Goal: Transaction & Acquisition: Obtain resource

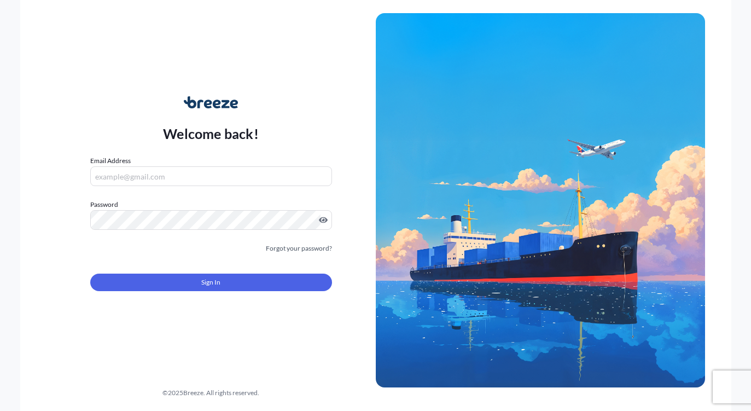
drag, startPoint x: 0, startPoint y: 0, endPoint x: 248, endPoint y: 181, distance: 307.1
click at [248, 181] on input "Email Address" at bounding box center [211, 176] width 242 height 20
type input "[EMAIL_ADDRESS][DOMAIN_NAME]"
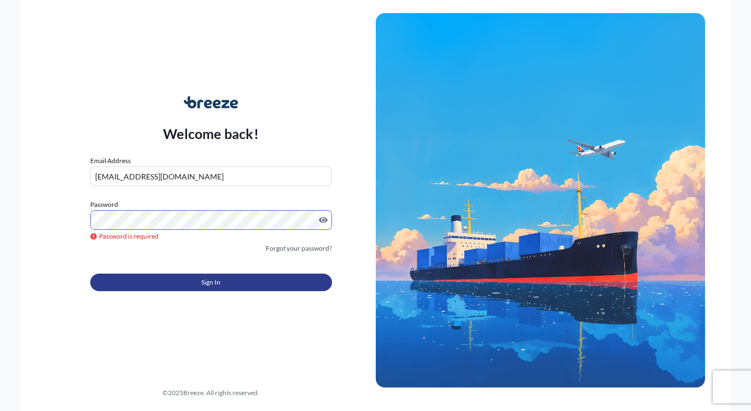
click at [164, 291] on button "Sign In" at bounding box center [211, 283] width 242 height 18
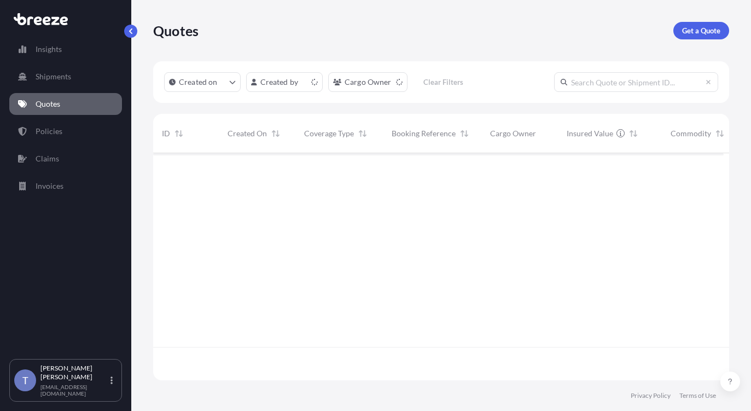
scroll to position [213, 562]
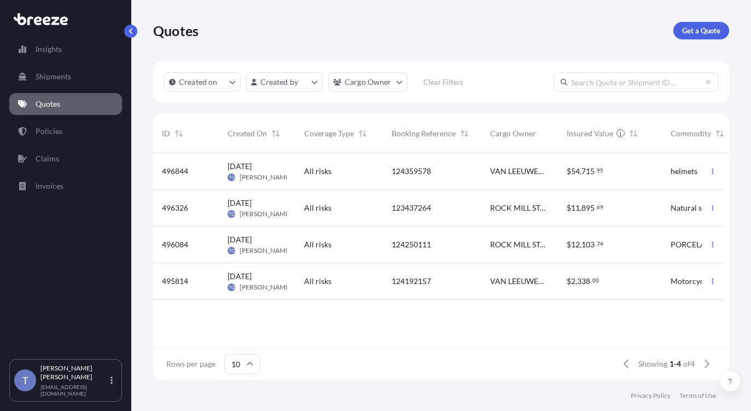
click at [378, 176] on div "All risks" at bounding box center [339, 171] width 88 height 37
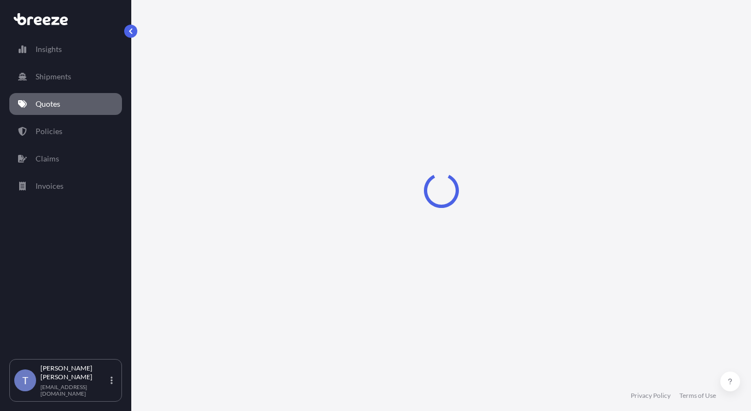
select select "Road"
select select "1"
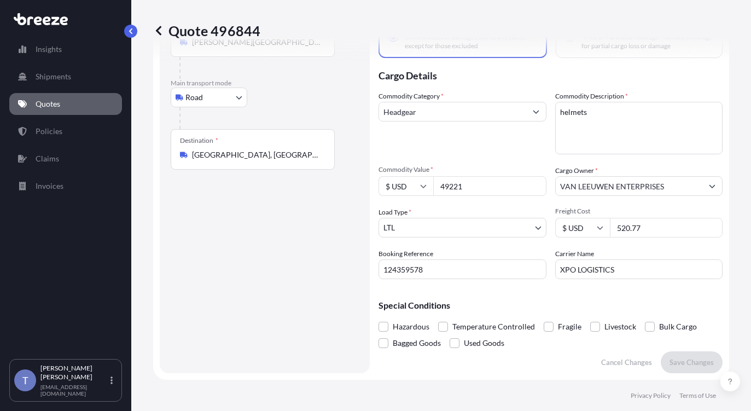
scroll to position [194, 0]
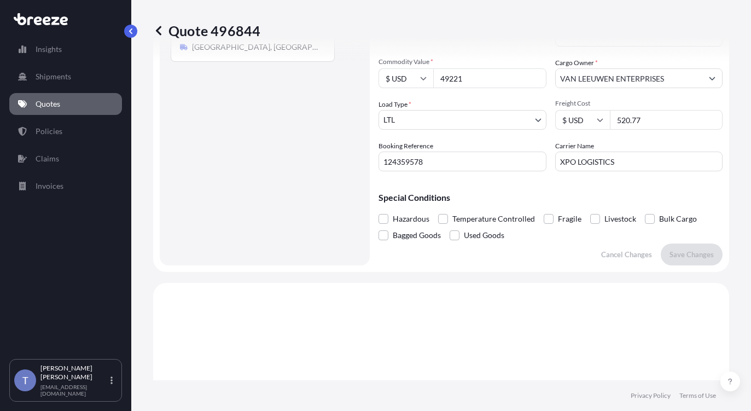
drag, startPoint x: 657, startPoint y: 153, endPoint x: 618, endPoint y: 153, distance: 38.3
click at [618, 130] on div "$ USD 520.77" at bounding box center [639, 120] width 168 height 20
click at [668, 130] on input "520.77" at bounding box center [666, 120] width 113 height 20
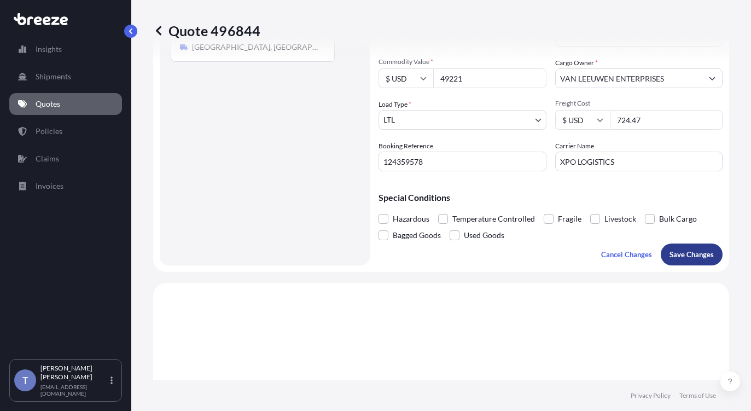
type input "724.47"
click at [677, 260] on p "Save Changes" at bounding box center [692, 254] width 44 height 11
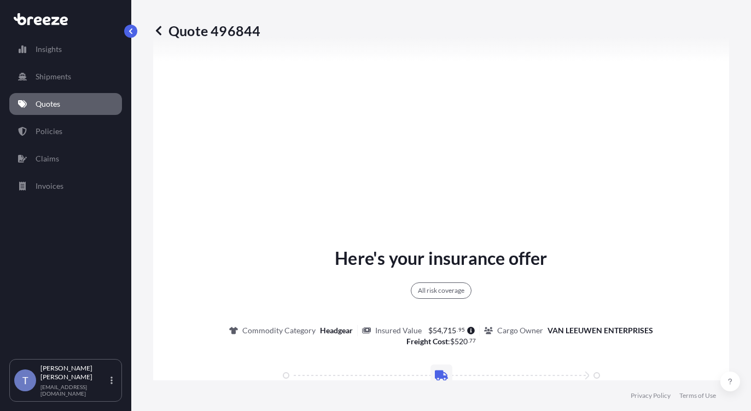
scroll to position [468, 0]
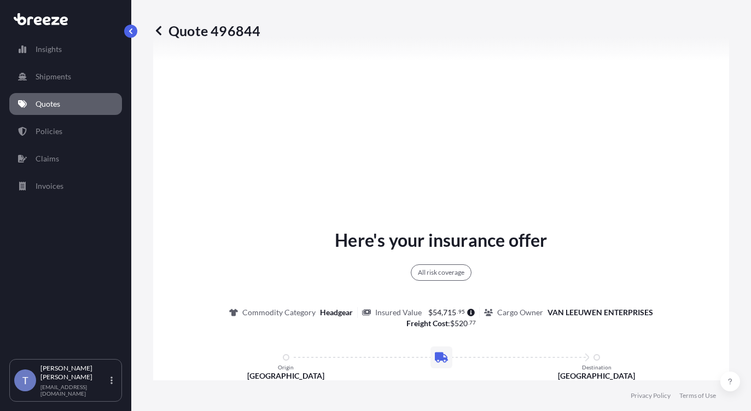
select select "Road"
select select "1"
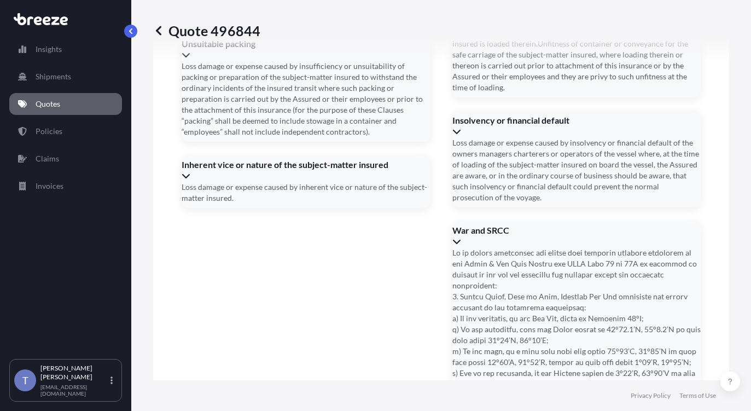
scroll to position [1692, 0]
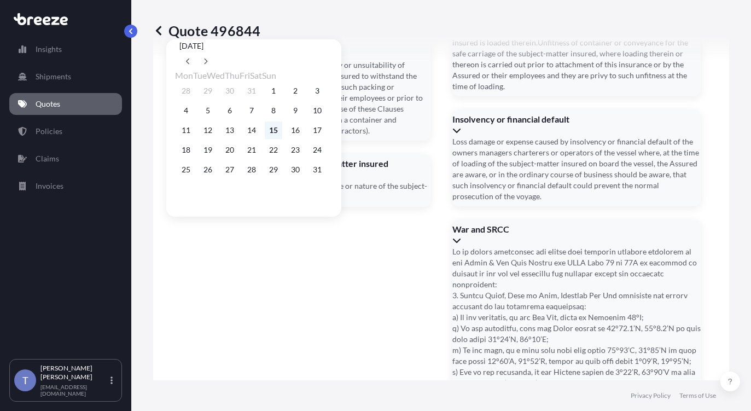
click at [282, 135] on button "15" at bounding box center [274, 130] width 18 height 18
type input "[DATE]"
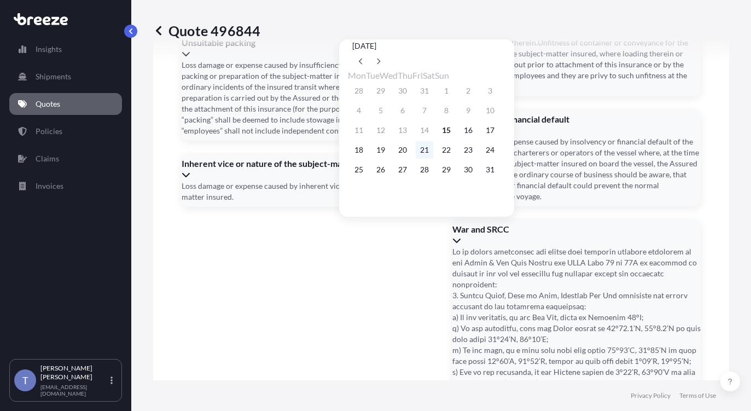
click at [433, 154] on button "21" at bounding box center [425, 150] width 18 height 18
type input "[DATE]"
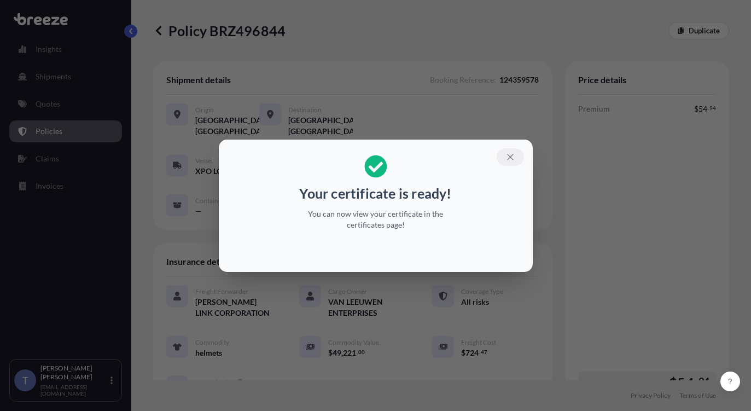
click at [513, 154] on icon "button" at bounding box center [510, 157] width 6 height 6
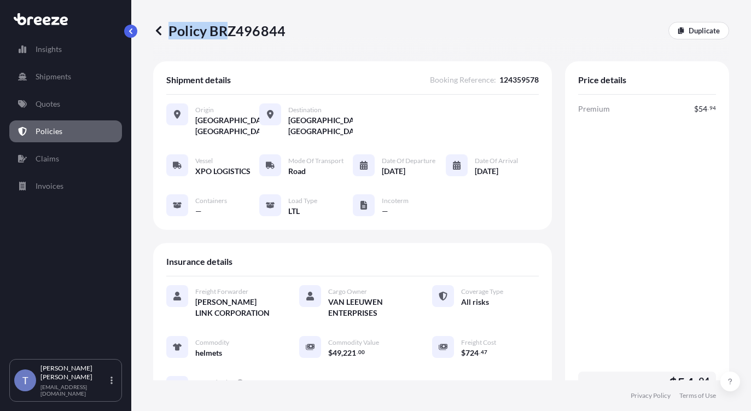
drag, startPoint x: 289, startPoint y: 36, endPoint x: 230, endPoint y: 37, distance: 58.5
click at [230, 37] on div "Policy BRZ496844 Duplicate" at bounding box center [441, 31] width 576 height 18
click at [224, 37] on p "Policy BRZ496844" at bounding box center [219, 31] width 132 height 18
drag, startPoint x: 217, startPoint y: 37, endPoint x: 288, endPoint y: 36, distance: 70.6
click at [286, 36] on p "Policy BRZ496844" at bounding box center [219, 31] width 132 height 18
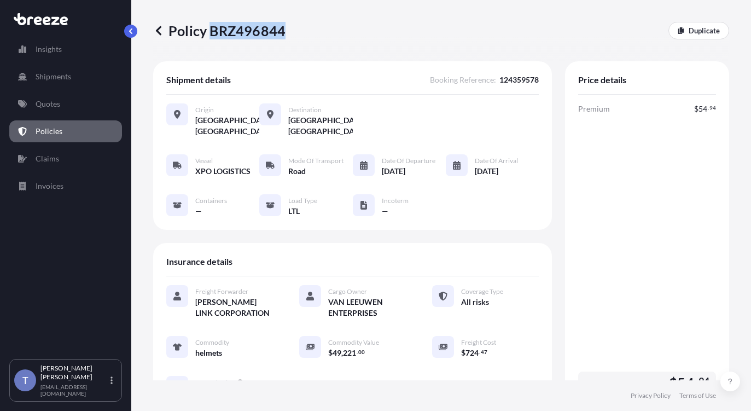
copy p "BRZ496844"
click at [640, 282] on div "Premium $ 54 . 94 Total $ 54 . 94" at bounding box center [647, 250] width 138 height 295
drag, startPoint x: 708, startPoint y: 120, endPoint x: 686, endPoint y: 119, distance: 21.9
click at [686, 119] on div "Price details Premium $ 54 . 94 Total $ 54 . 94" at bounding box center [647, 236] width 164 height 350
copy span "54 . 94"
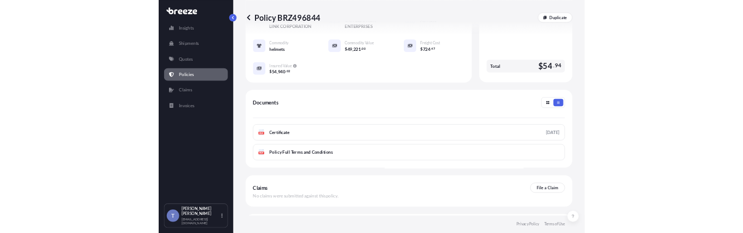
scroll to position [274, 0]
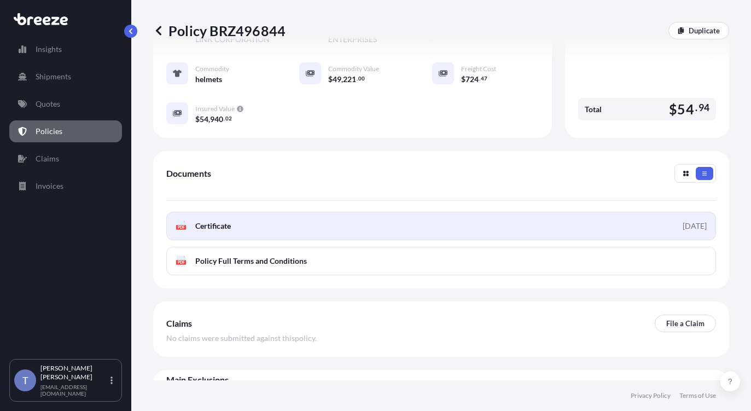
click at [585, 240] on link "PDF Certificate [DATE]" at bounding box center [441, 226] width 550 height 28
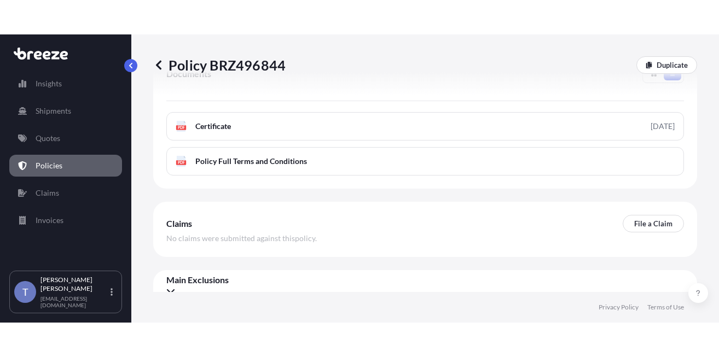
scroll to position [502, 0]
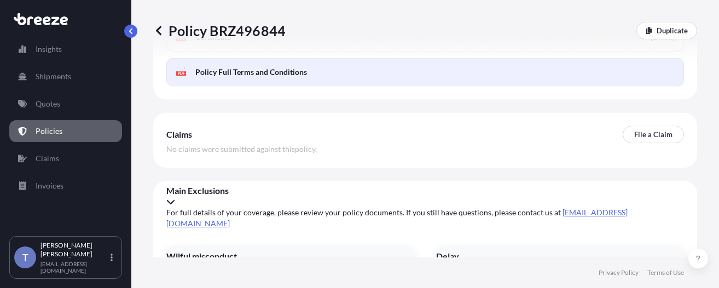
click at [478, 86] on link "PDF Policy Full Terms and Conditions" at bounding box center [425, 72] width 518 height 28
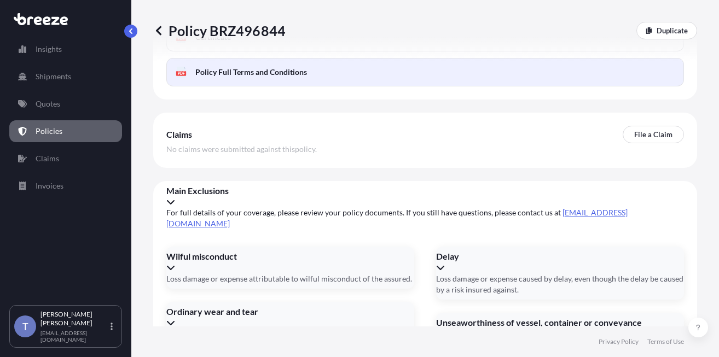
scroll to position [446, 0]
